Goal: Task Accomplishment & Management: Manage account settings

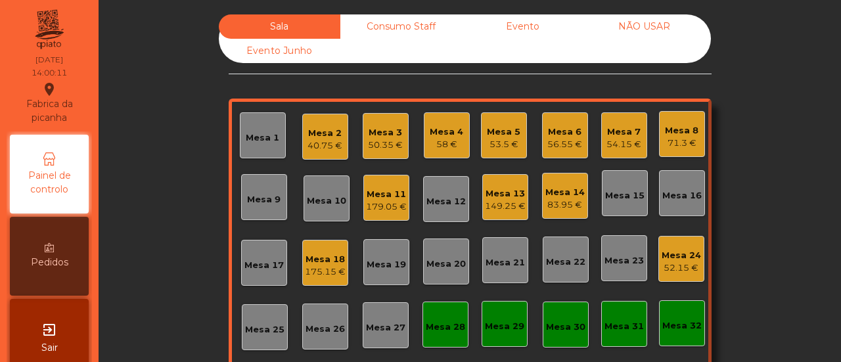
scroll to position [131, 0]
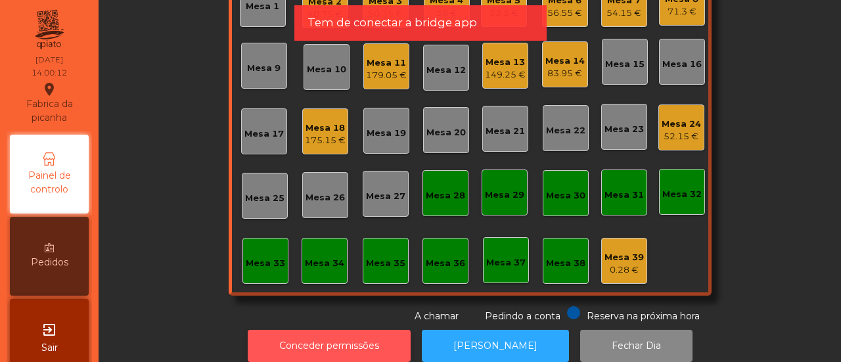
click at [398, 336] on button "Conceder permissões" at bounding box center [329, 346] width 163 height 32
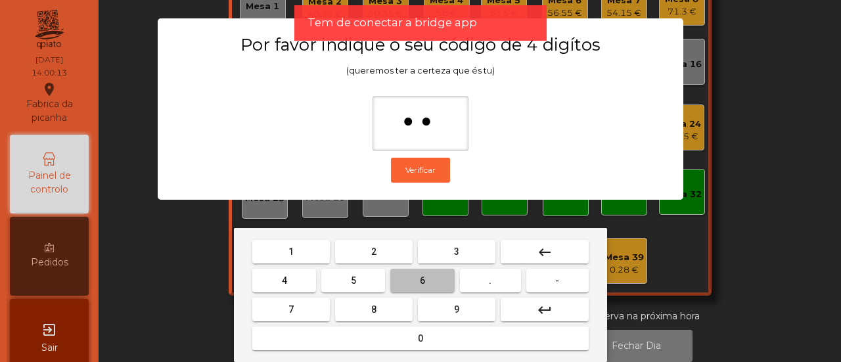
type input "***"
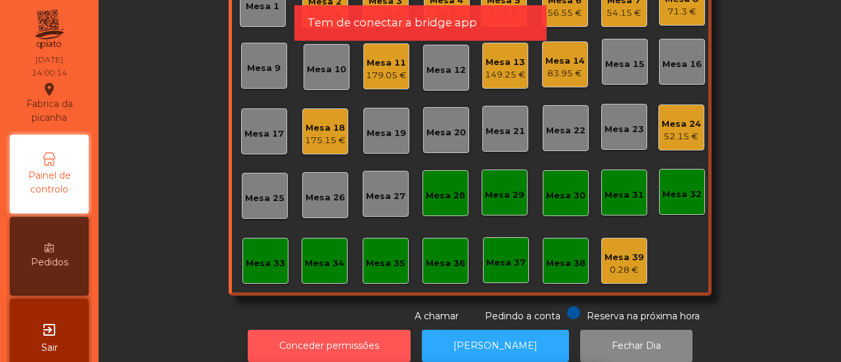
scroll to position [141, 0]
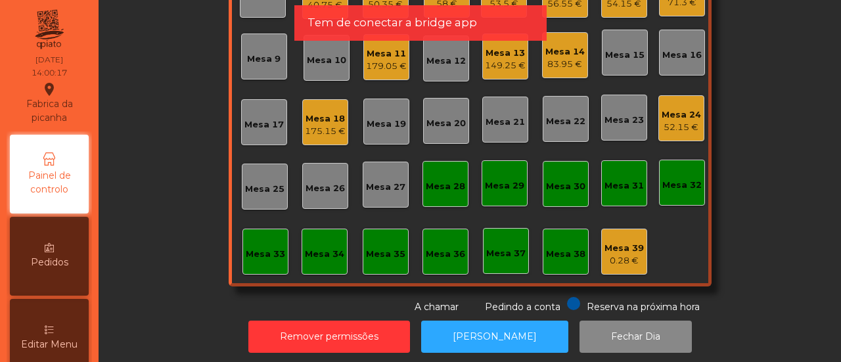
click at [45, 336] on div "Editar Menu" at bounding box center [49, 338] width 79 height 79
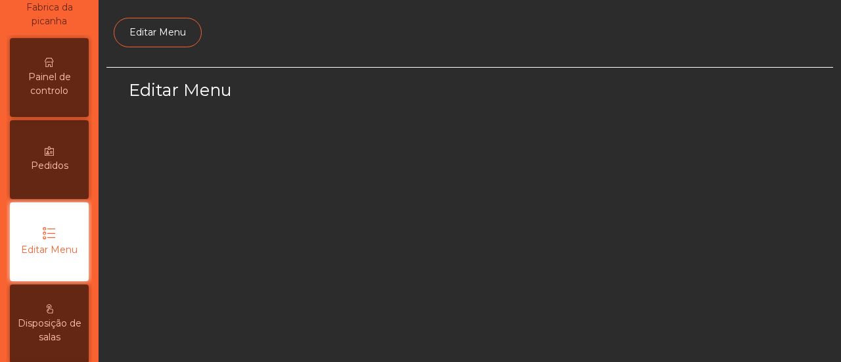
select select "*"
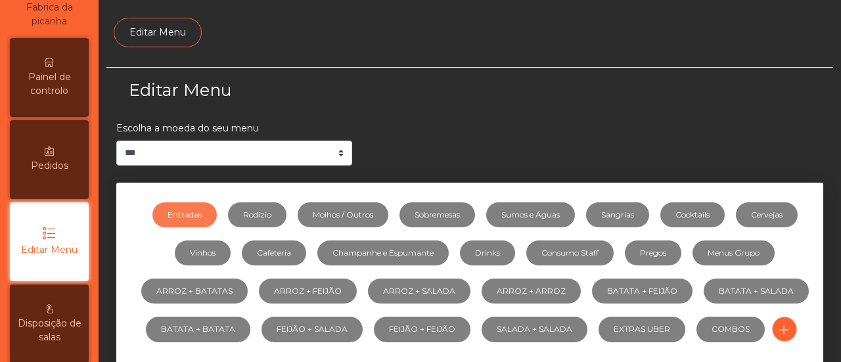
scroll to position [157, 0]
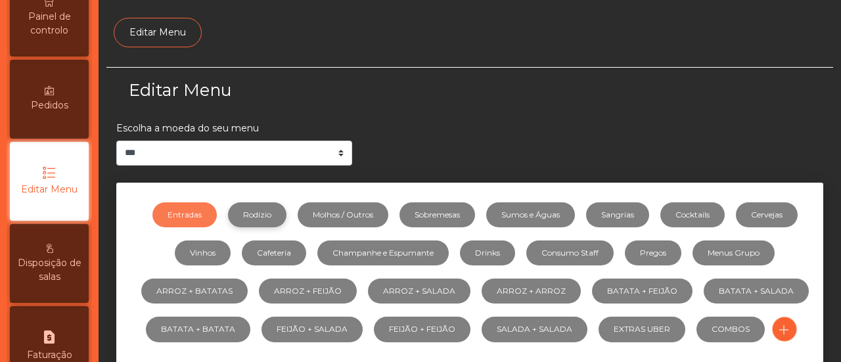
click at [242, 216] on link "Rodizio" at bounding box center [257, 214] width 58 height 25
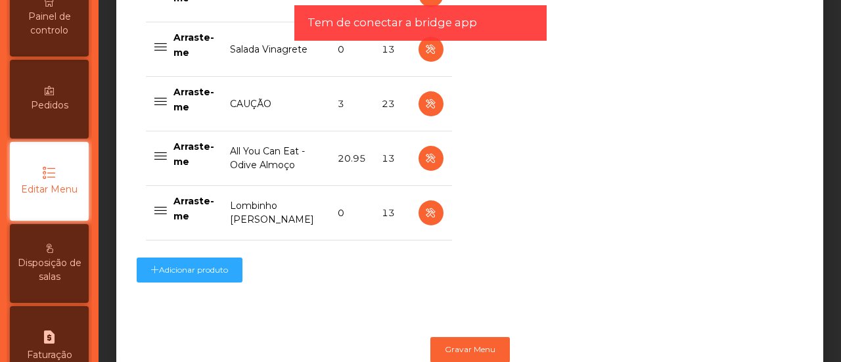
scroll to position [1224, 0]
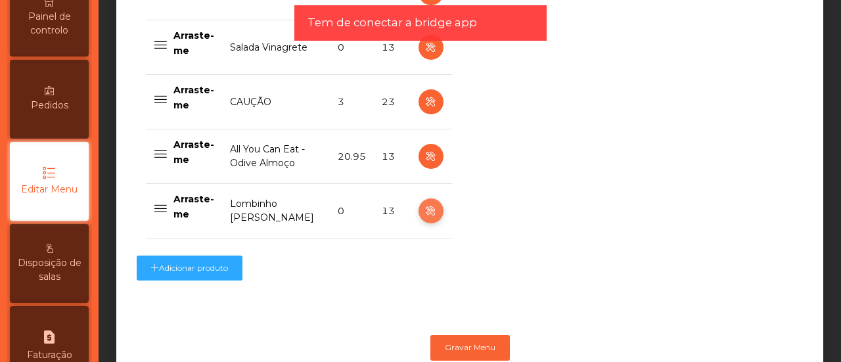
click at [436, 212] on button "button" at bounding box center [431, 210] width 25 height 25
select select "**"
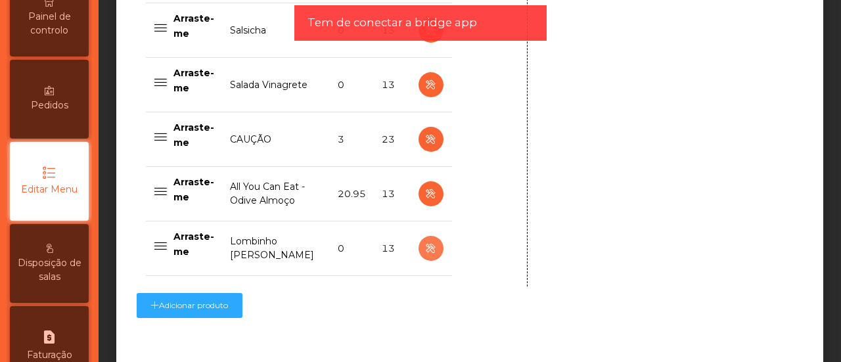
scroll to position [1259, 0]
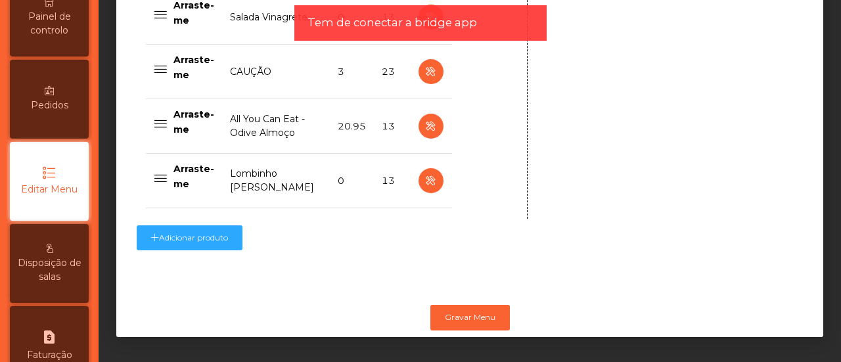
click at [505, 307] on div "Gravar Menu" at bounding box center [469, 317] width 707 height 38
click at [491, 308] on button "Gravar Menu" at bounding box center [470, 317] width 80 height 25
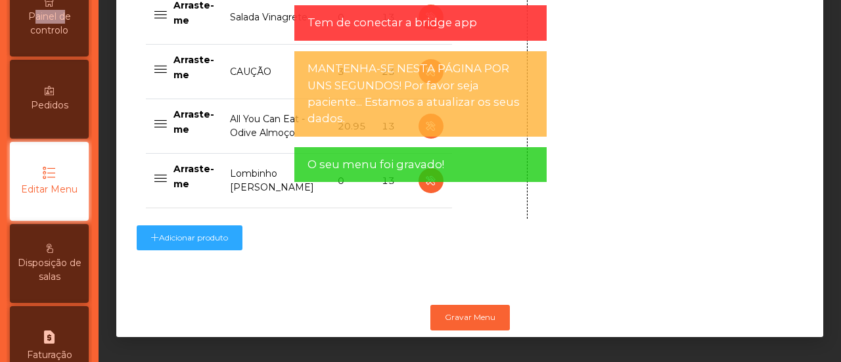
click at [57, 20] on span "Painel de controlo" at bounding box center [49, 24] width 72 height 28
